Goal: Entertainment & Leisure: Consume media (video, audio)

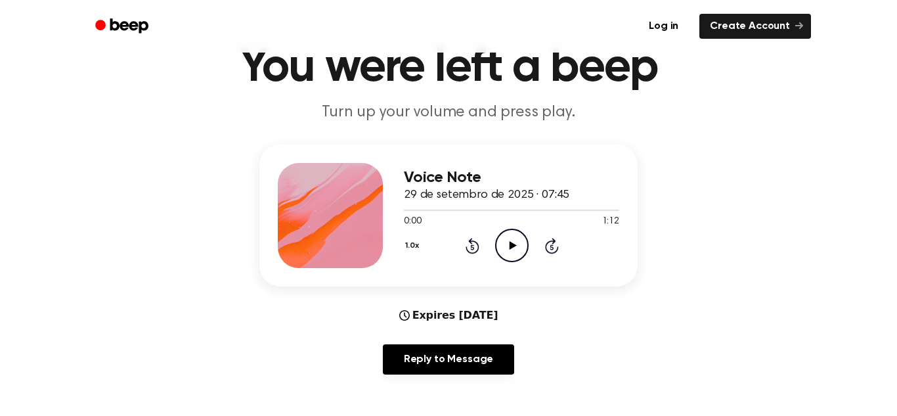
scroll to position [70, 0]
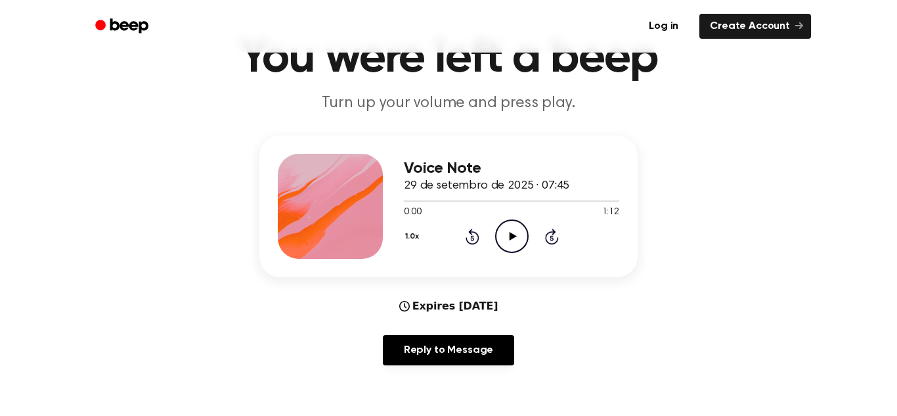
click at [512, 250] on icon "Play Audio" at bounding box center [511, 235] width 33 height 33
click at [512, 250] on icon "Pause Audio" at bounding box center [511, 235] width 33 height 33
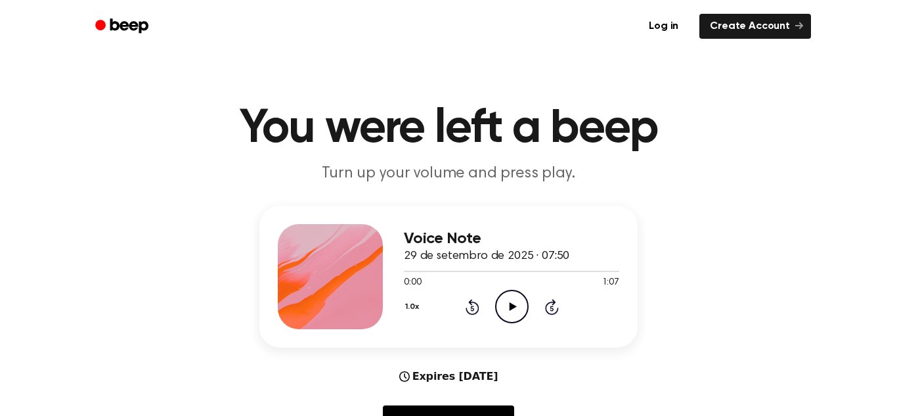
click at [517, 290] on icon "Play Audio" at bounding box center [511, 306] width 33 height 33
click at [514, 317] on icon "Pause Audio" at bounding box center [511, 306] width 33 height 33
